Goal: Navigation & Orientation: Understand site structure

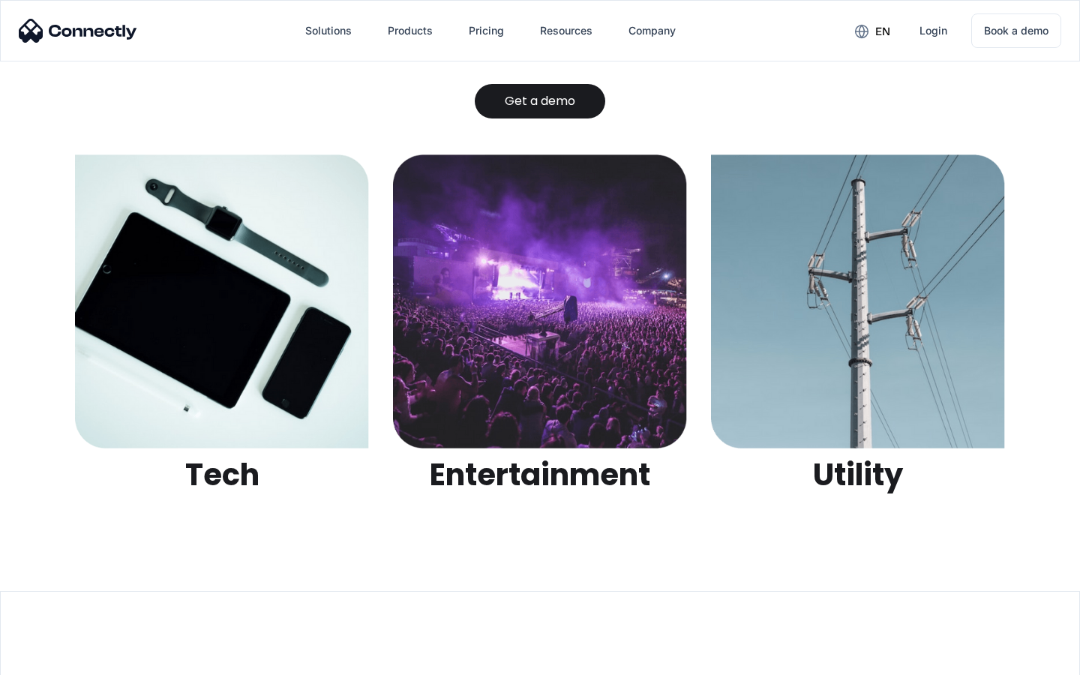
scroll to position [4733, 0]
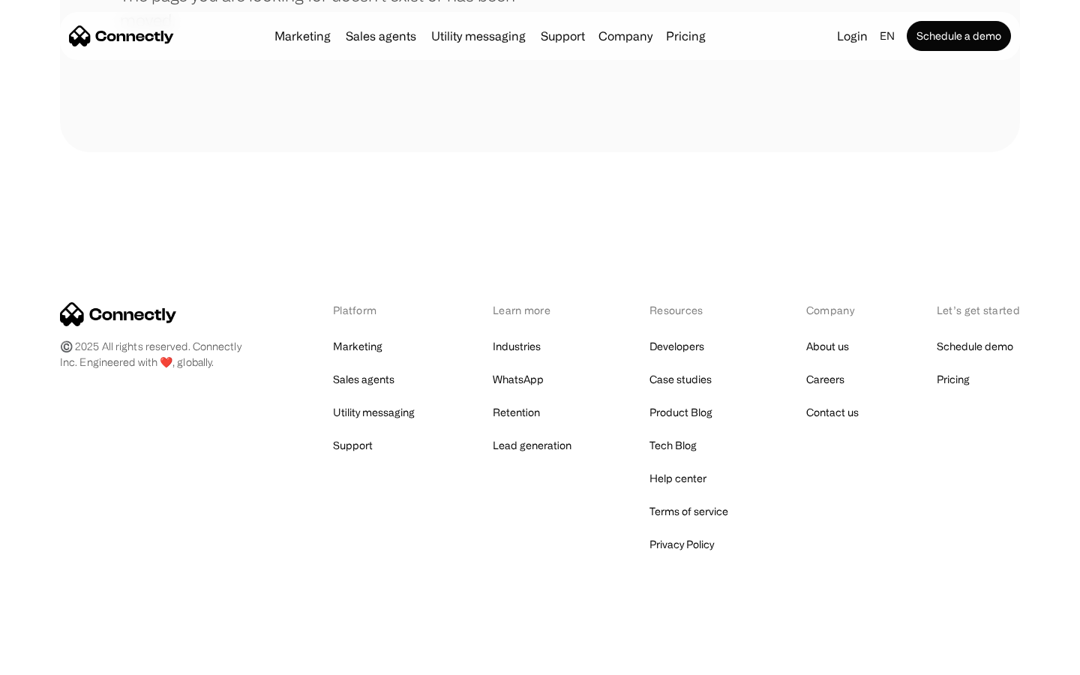
scroll to position [274, 0]
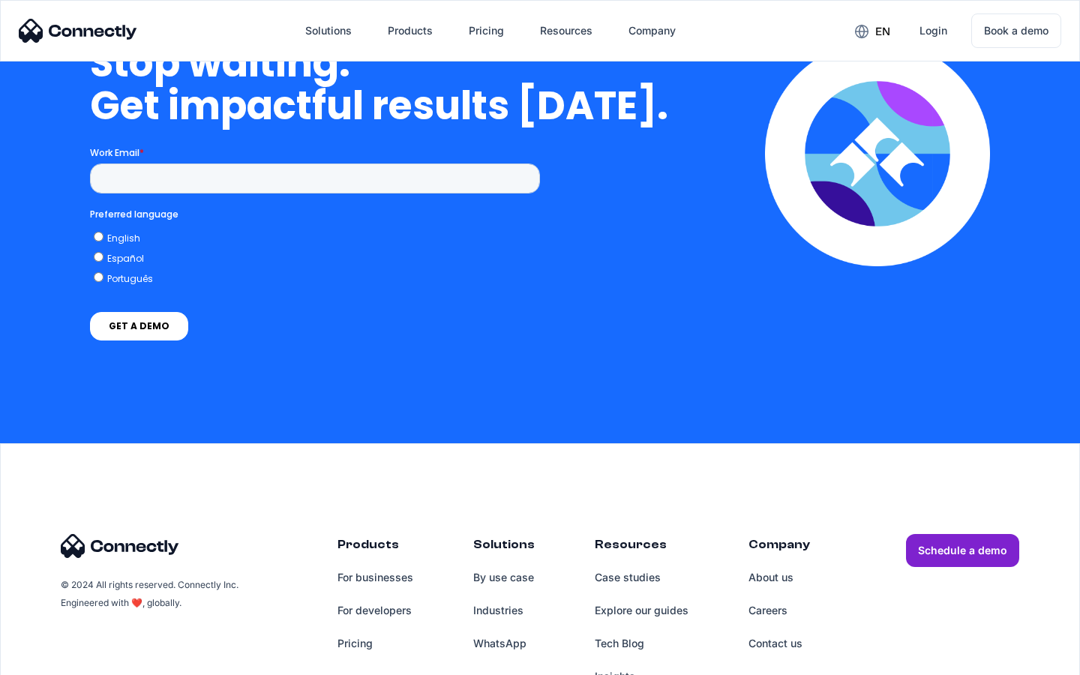
scroll to position [4362, 0]
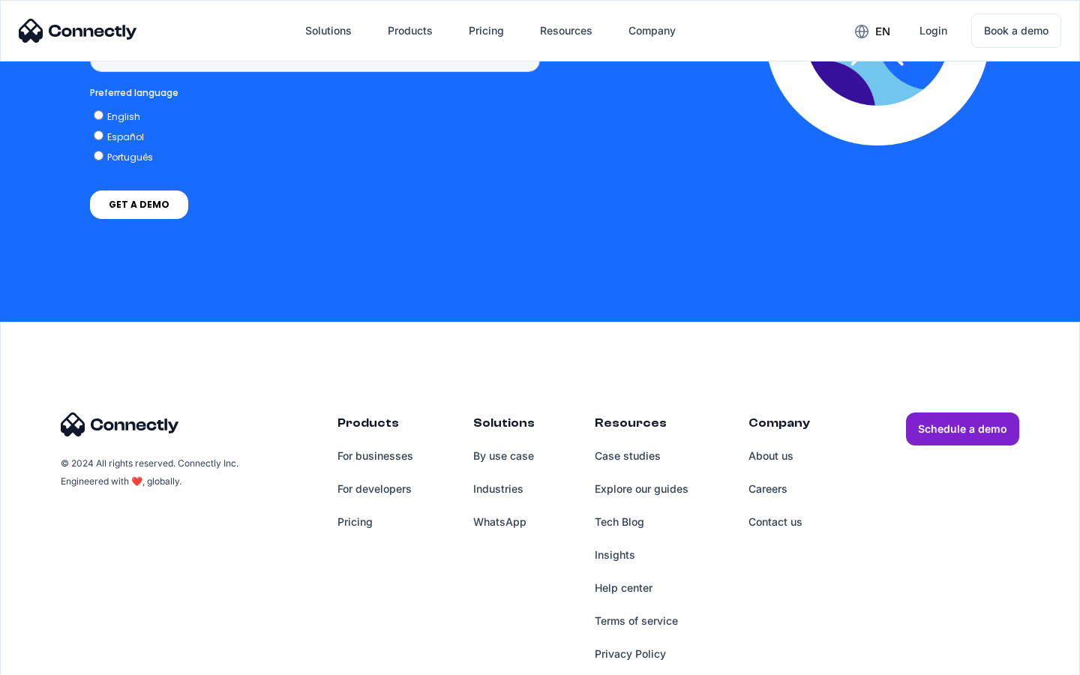
scroll to position [1124, 0]
